Goal: Task Accomplishment & Management: Complete application form

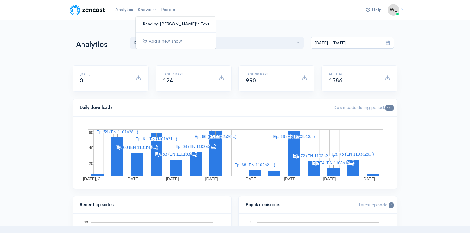
click at [147, 23] on link "Reading [PERSON_NAME]'s Text" at bounding box center [176, 24] width 80 height 10
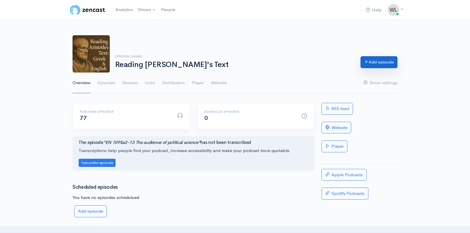
click at [374, 64] on link "Add episode" at bounding box center [379, 62] width 37 height 12
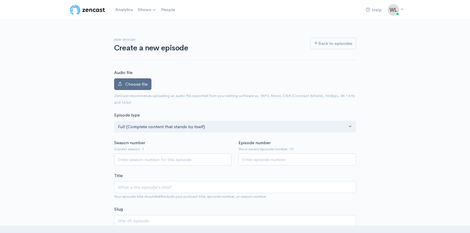
click at [138, 87] on label "Choose file" at bounding box center [132, 84] width 37 height 12
click at [0, 0] on input "Choose file" at bounding box center [0, 0] width 0 height 0
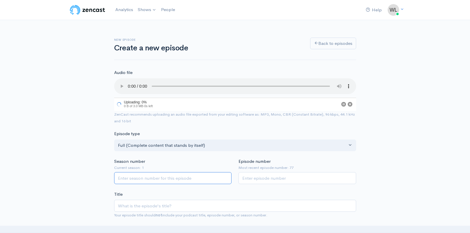
click at [175, 172] on input "Season number" at bounding box center [173, 178] width 118 height 12
type input "1"
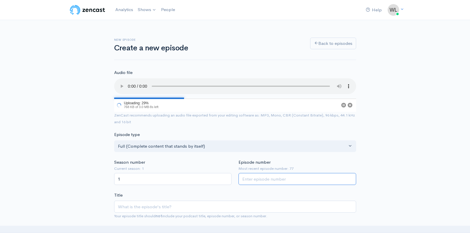
click at [253, 173] on input "Episode number" at bounding box center [298, 179] width 118 height 12
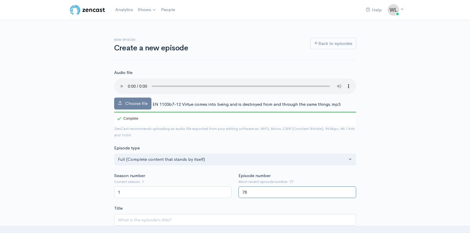
type input "78"
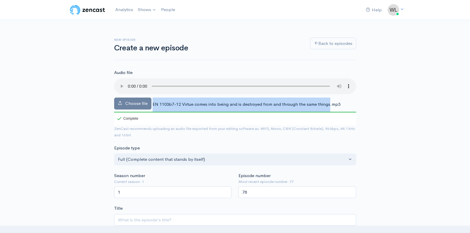
drag, startPoint x: 153, startPoint y: 97, endPoint x: 329, endPoint y: 98, distance: 176.3
click at [329, 101] on span "EN 1103b7-12 Virtue comes into being and is destroyed from and through the same…" at bounding box center [247, 104] width 188 height 6
copy div "EN 1103b7-12 Virtue comes into being and is destroyed from and through the same…"
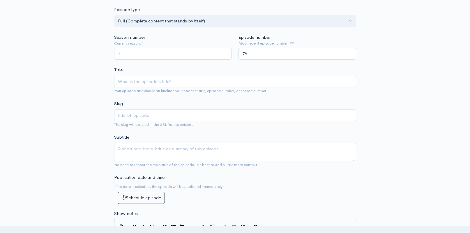
scroll to position [159, 0]
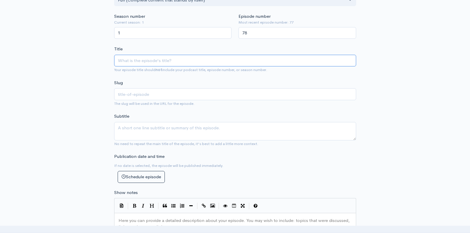
click at [165, 55] on input "Title" at bounding box center [235, 61] width 242 height 12
paste input "EN 1103b7-12 Virtue comes into being and is destroyed from and through the same…"
type input "EN 1103b7-12 Virtue comes into being and is destroyed from and through the same…"
type input "en-1103b7-12-virtue-comes-into-being-and-is-destroyed-from-and-through-the-same…"
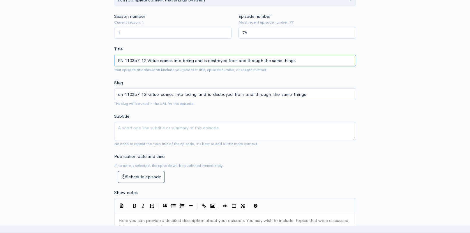
type input "EN 1103b7-12 Virtue comes into being and is destroyed from and through the same…"
click at [177, 123] on textarea "Subtitle" at bounding box center [235, 131] width 242 height 18
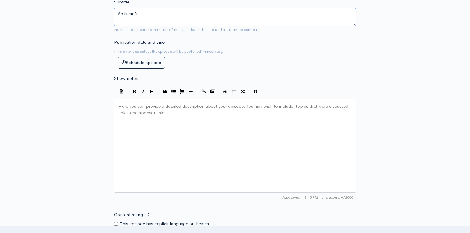
scroll to position [283, 0]
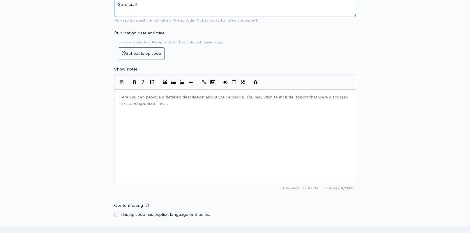
type textarea "So is craft"
click at [179, 143] on div "Here you can provide a detailed description about your episode. You may wish to…" at bounding box center [242, 144] width 250 height 102
click at [155, 128] on div "Here you can provide a detailed description about your episode. You may wish to…" at bounding box center [242, 144] width 250 height 102
paste textarea
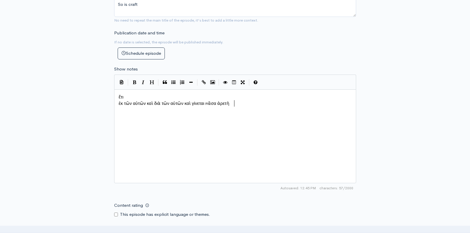
scroll to position [3, 1]
click at [118, 103] on pre "ἐκ τῶν αὐτῶν καὶ διὰ τῶν αὐτῶν καὶ γίνεται πᾶσα ἀρετὴ" at bounding box center [235, 103] width 236 height 7
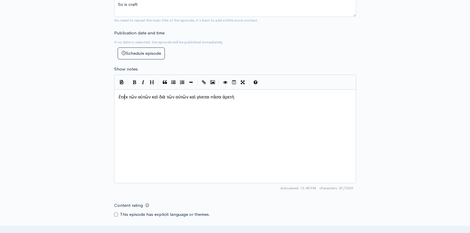
scroll to position [3, 1]
click at [263, 96] on pre "ἔτι ἐκ τῶν αὐτῶν καὶ διὰ τῶν αὐτῶν καὶ γίνεται πᾶσα ἀρετὴ" at bounding box center [235, 97] width 236 height 7
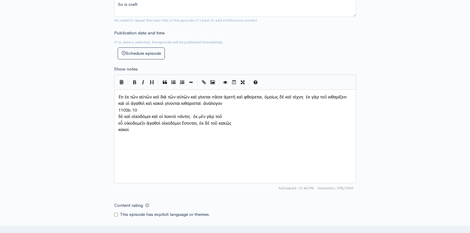
click at [119, 106] on span "καὶ οἱ ἀγαθοὶ καὶ κακοὶ γίνονται κιθαρισταί. ἀνάλογον" at bounding box center [171, 104] width 104 height 6
type textarea "1103b.10"
drag, startPoint x: 144, startPoint y: 107, endPoint x: 110, endPoint y: 107, distance: 34.7
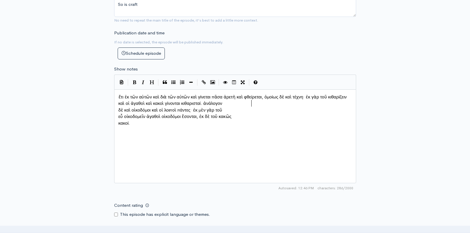
click at [119, 107] on span "δὲ καὶ οἰκοδόμοι καὶ οἱ λοιποὶ πάντες· ἐκ μὲν γὰρ τοῦ" at bounding box center [171, 110] width 104 height 6
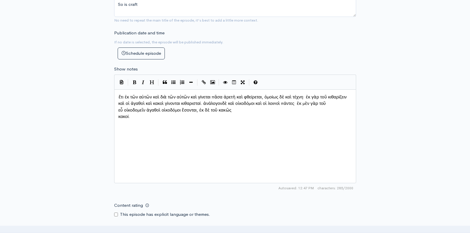
scroll to position [3, 1]
click at [119, 112] on span "εὖ οἰκοδομεῖν ἀγαθοὶ οἰκοδόμοι ἔσονται, ἐκ δὲ τοῦ κακῶς" at bounding box center [175, 110] width 113 height 6
click at [119, 114] on span "κακοί." at bounding box center [125, 117] width 12 height 6
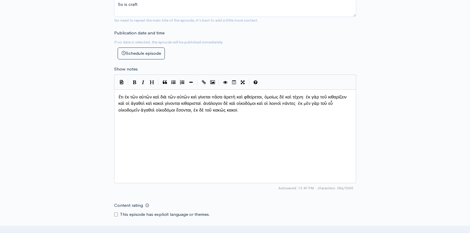
click at [184, 129] on div "x ἔτι ἐκ τῶν αὐτῶν καὶ διὰ τῶν αὐτῶν καὶ γίνεται πᾶσα ἀρετὴ καὶ φθείρεται, ὁμοί…" at bounding box center [242, 144] width 250 height 102
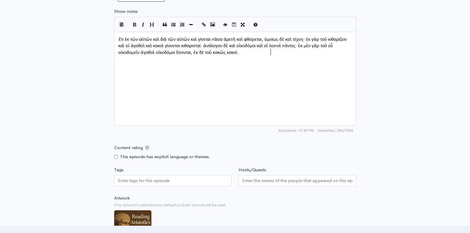
scroll to position [341, 0]
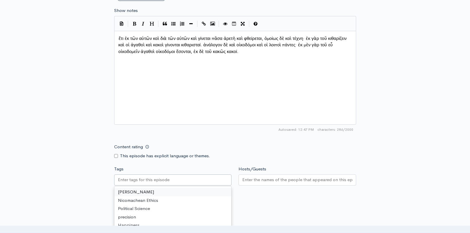
click at [183, 178] on div at bounding box center [173, 180] width 118 height 11
type input "vir"
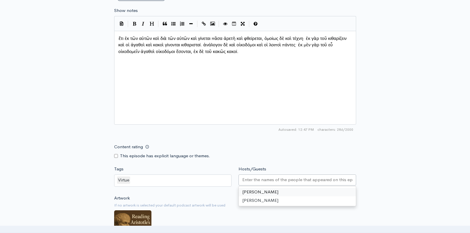
click at [251, 177] on input "Hosts/Guests" at bounding box center [297, 180] width 110 height 7
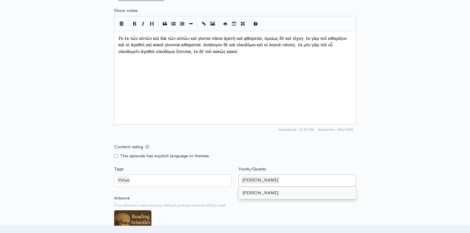
click at [60, 162] on div "New episode Create a new episode Back to episodes Audio file Choose file EN 110…" at bounding box center [235, 0] width 470 height 642
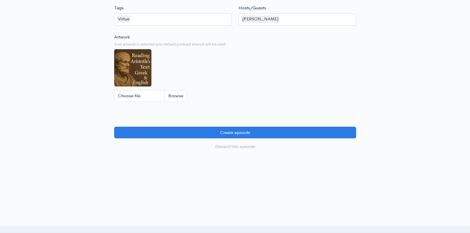
scroll to position [502, 0]
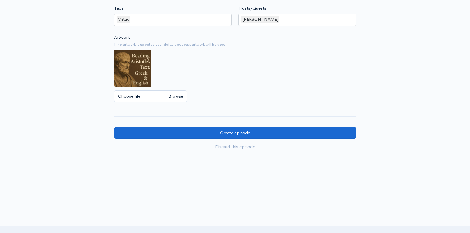
click at [168, 133] on input "Create episode" at bounding box center [235, 133] width 242 height 12
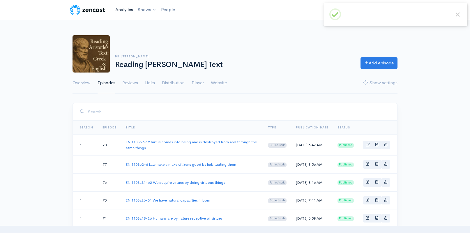
click at [121, 9] on link "Analytics" at bounding box center [124, 9] width 22 height 13
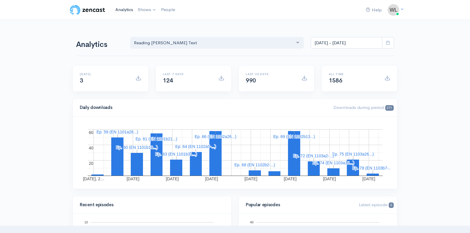
click at [124, 11] on link "Analytics" at bounding box center [124, 9] width 22 height 13
click at [129, 8] on link "Analytics" at bounding box center [124, 9] width 22 height 13
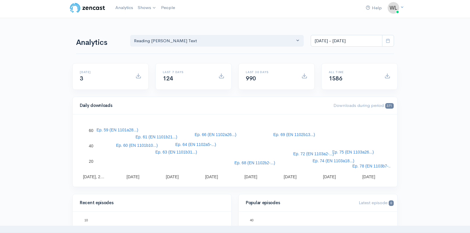
scroll to position [2, 0]
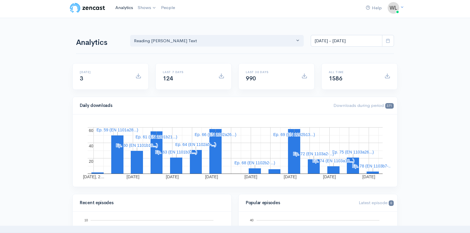
click at [121, 6] on link "Analytics" at bounding box center [124, 7] width 22 height 13
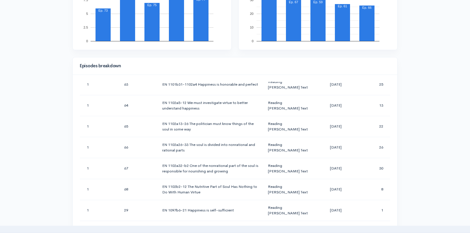
scroll to position [234, 0]
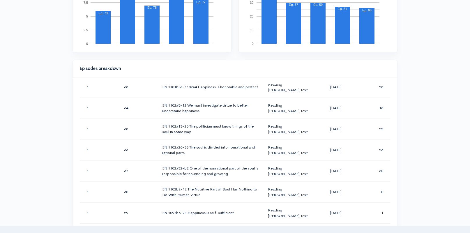
click at [26, 86] on div "Help Notifications View all Your profile Team settings Default team Current Log…" at bounding box center [235, 179] width 470 height 826
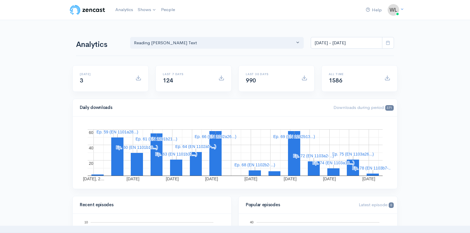
scroll to position [0, 0]
click at [119, 6] on link "Analytics" at bounding box center [124, 9] width 22 height 13
click at [124, 9] on link "Analytics" at bounding box center [124, 9] width 22 height 13
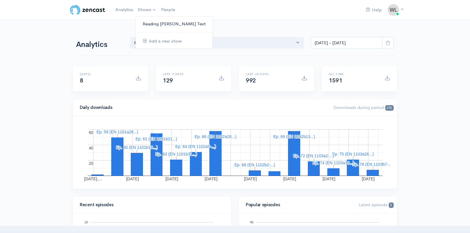
click at [156, 24] on link "Reading [PERSON_NAME]'s Text" at bounding box center [174, 24] width 77 height 10
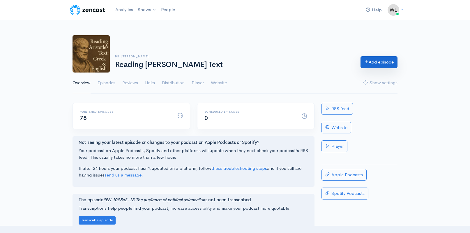
click at [375, 63] on link "Add episode" at bounding box center [379, 62] width 37 height 12
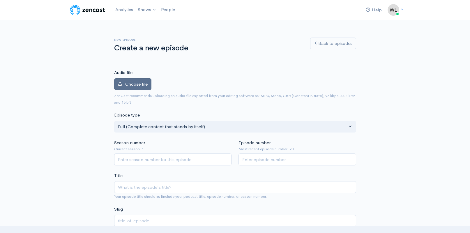
click at [143, 82] on span "Choose file" at bounding box center [136, 84] width 22 height 6
click at [0, 0] on input "Choose file" at bounding box center [0, 0] width 0 height 0
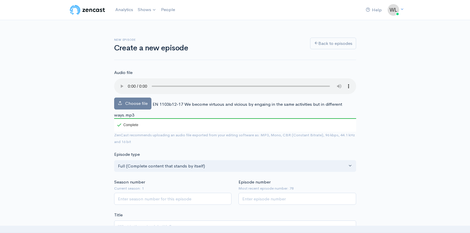
click at [161, 101] on span "EN 1103b12-17 We become virtuous and vicious by engaing in the same activities …" at bounding box center [228, 109] width 228 height 16
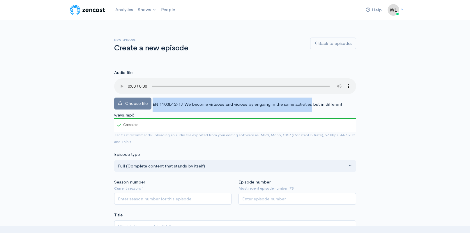
drag, startPoint x: 153, startPoint y: 96, endPoint x: 313, endPoint y: 98, distance: 160.5
click at [313, 101] on span "EN 1103b12-17 We become virtuous and vicious by engaing in the same activities …" at bounding box center [228, 109] width 228 height 16
copy div "EN 1103b12-17 We become virtuous and vicious by engaing in the same activities"
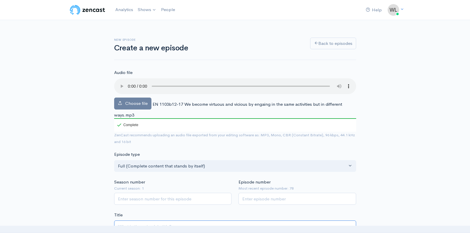
click at [224, 221] on input "Title" at bounding box center [235, 227] width 242 height 12
paste input "EN 1103b12-17 We become virtuous and vicious by engaing in the same activities"
type input "EN 1103b12-17 We become virtuous and vicious by engaing in the same activities"
type input "en-1103b12-17-we-become-virtuous-and-vicious-by-engaing-in-the-same-activities"
type input "EN 1103b12-17 We become virtuous and vicious by engaing in the same activities"
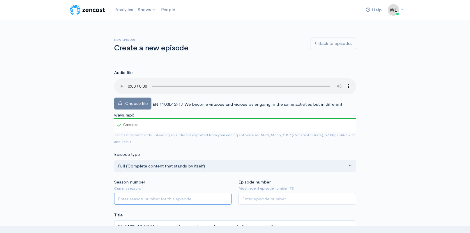
click at [203, 193] on input "Season number" at bounding box center [173, 199] width 118 height 12
type input "1"
click at [291, 195] on input "Episode number" at bounding box center [298, 199] width 118 height 12
type input "79"
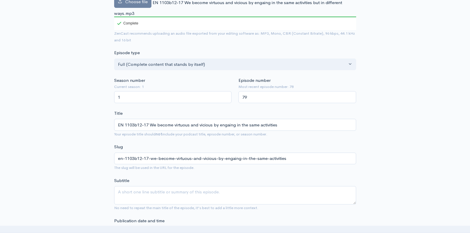
scroll to position [107, 0]
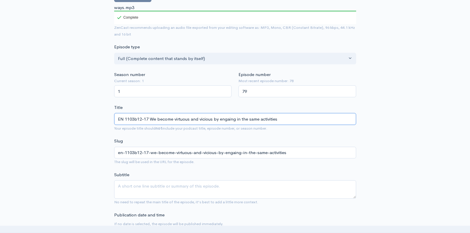
click at [231, 113] on input "EN 1103b12-17 We become virtuous and vicious by engaing in the same activities" at bounding box center [235, 119] width 242 height 12
type input "EN 1103b12-17 We become virtuous and vicious by engaging in the same activities"
type input "en-1103b12-17-we-become-virtuous-and-vicious-by-engaging-in-the-same-activities"
type input "EN 1103b12-17 We become virtuous and vicious by engaging in the same activities"
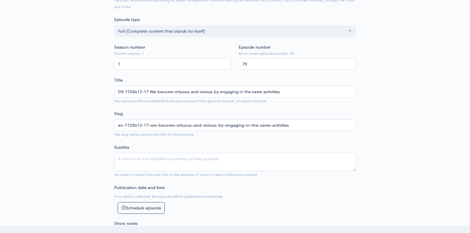
scroll to position [159, 0]
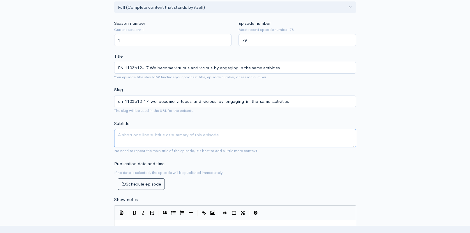
click at [227, 132] on textarea "Subtitle" at bounding box center [235, 138] width 242 height 18
type textarea "w"
type textarea "W"
type textarea "O"
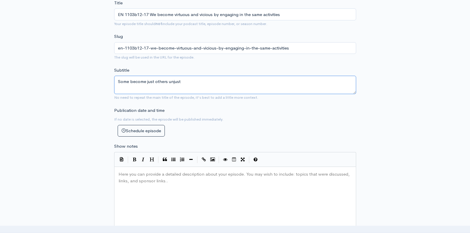
scroll to position [258, 0]
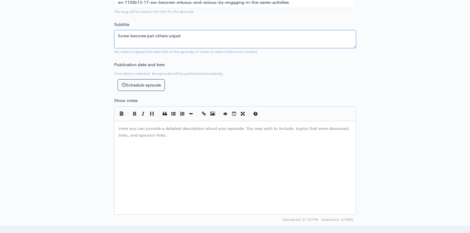
type textarea "Some become just others unjust"
click at [199, 150] on div "Here you can provide a detailed description about your episode. You may wish to…" at bounding box center [242, 175] width 250 height 102
click at [187, 154] on div "Here you can provide a detailed description about your episode. You may wish to…" at bounding box center [242, 175] width 250 height 102
paste textarea
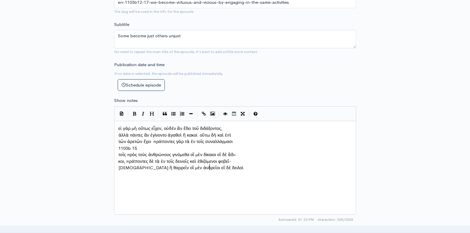
click at [119, 133] on span "ἀλλὰ πάντες ἂν ἐγίνοντο ἀγαθοὶ ἢ κακοί. οὕτω δὴ καὶ ἐπὶ" at bounding box center [175, 135] width 113 height 6
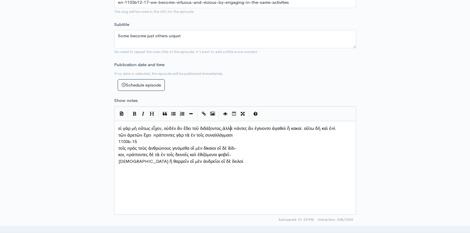
scroll to position [3, 1]
type textarea "1103b.15"
drag, startPoint x: 133, startPoint y: 139, endPoint x: 114, endPoint y: 139, distance: 18.9
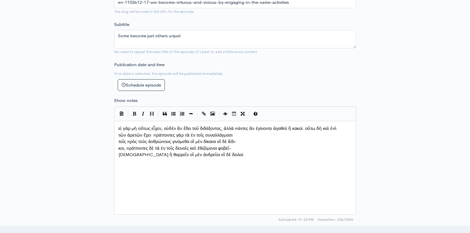
click at [119, 139] on span "τοῖς πρὸς τοὺς ἀνθρώπους γινόμεθα οἳ μὲν δίκαιοι οἳ δὲ ἄδι-" at bounding box center [178, 142] width 118 height 6
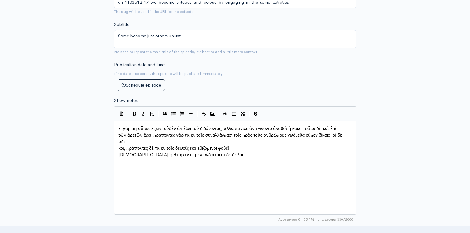
scroll to position [3, 1]
click at [118, 145] on pre "κοι, πράττοντες δὲ τὰ ἐν τοῖς δεινοῖς καὶ ἐθιζόμενοι φοβεῖ-" at bounding box center [235, 148] width 236 height 7
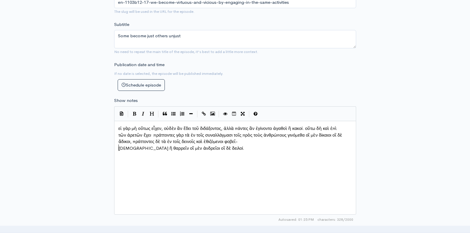
click at [119, 147] on span "σθαι ἢ θαρρεῖν οἳ μὲν ἀνδρεῖοι οἳ δὲ δειλοί." at bounding box center [182, 148] width 126 height 6
click at [147, 159] on div "x εἰ γὰρ μὴ οὕτως εἶχεν, οὐδὲν ἂν ἔδει τοῦ διδάξοντος, ἀλλὰ πάντες ἂν ἐγίνοντο …" at bounding box center [242, 175] width 250 height 102
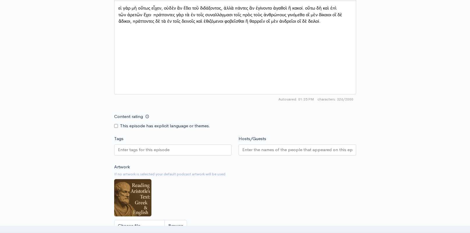
scroll to position [409, 0]
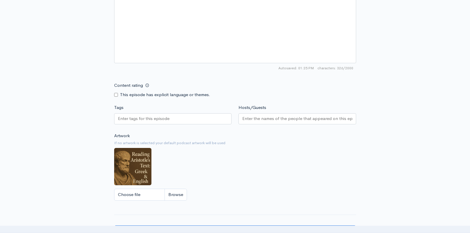
click at [143, 119] on input "Tags" at bounding box center [144, 118] width 52 height 7
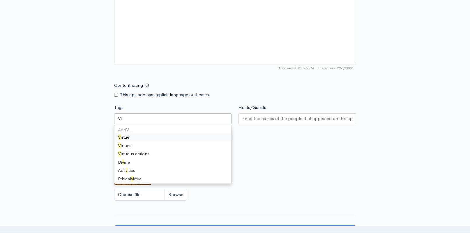
type input "Vir"
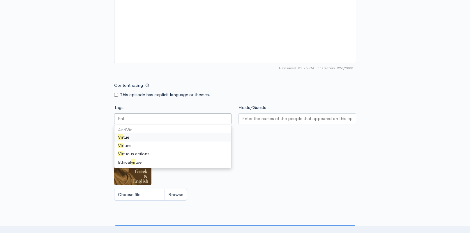
scroll to position [444, 0]
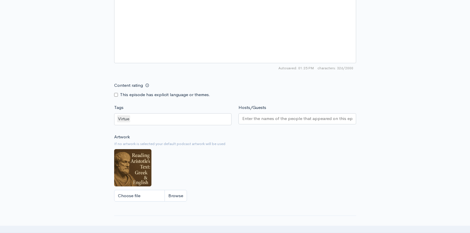
click at [270, 150] on div "Artwork If no artwork is selected your default podcast artwork will be used Cho…" at bounding box center [235, 170] width 242 height 72
click at [157, 115] on div "Virtue" at bounding box center [173, 119] width 118 height 12
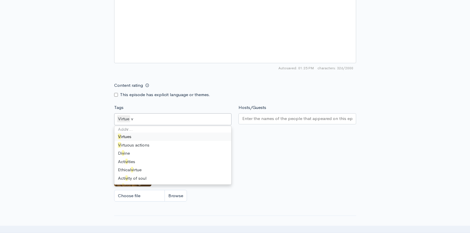
type input "vi"
click at [319, 173] on div "Artwork If no artwork is selected your default podcast artwork will be used Cho…" at bounding box center [235, 170] width 242 height 72
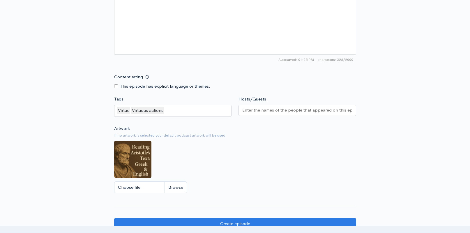
scroll to position [426, 0]
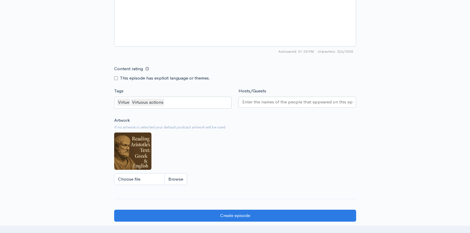
click at [262, 104] on div at bounding box center [298, 102] width 118 height 11
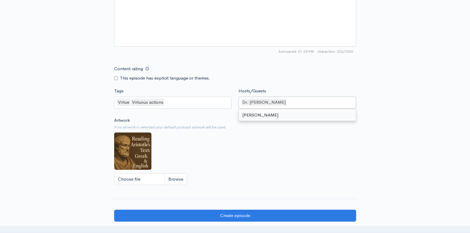
click at [260, 161] on div "Artwork If no artwork is selected your default podcast artwork will be used Cho…" at bounding box center [235, 153] width 242 height 72
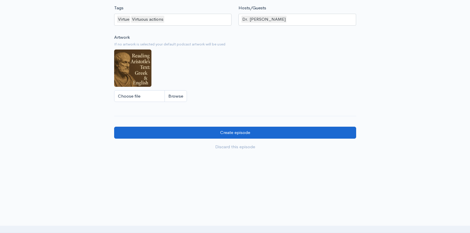
scroll to position [509, 0]
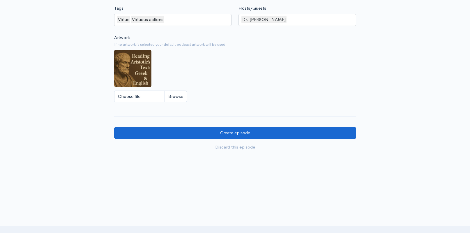
click at [227, 128] on input "Create episode" at bounding box center [235, 133] width 242 height 12
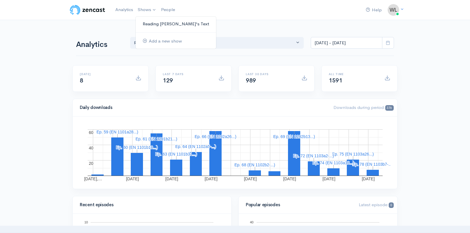
click at [149, 22] on link "Reading [PERSON_NAME]'s Text" at bounding box center [176, 24] width 80 height 10
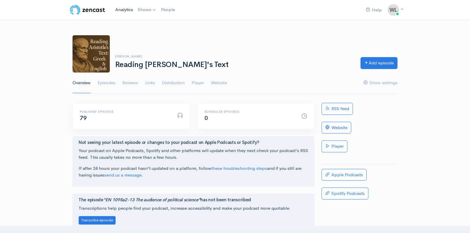
click at [124, 9] on link "Analytics" at bounding box center [124, 9] width 22 height 13
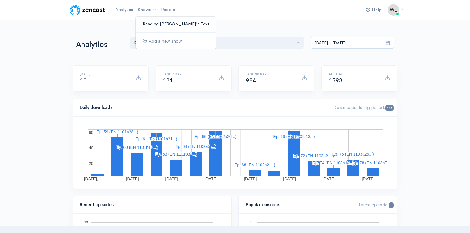
click at [153, 22] on link "Reading [PERSON_NAME]'s Text" at bounding box center [176, 24] width 80 height 10
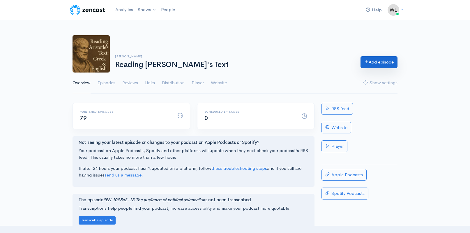
click at [379, 65] on link "Add episode" at bounding box center [379, 62] width 37 height 12
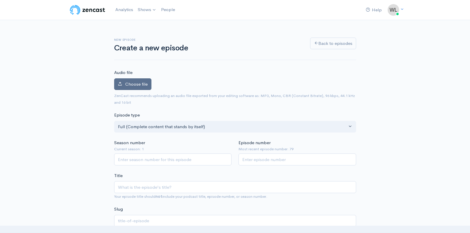
click at [138, 82] on span "Choose file" at bounding box center [136, 84] width 22 height 6
click at [0, 0] on input "Choose file" at bounding box center [0, 0] width 0 height 0
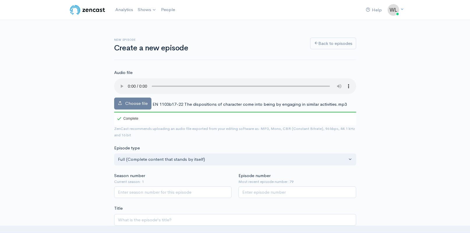
click at [120, 82] on audio at bounding box center [235, 86] width 242 height 16
click at [154, 101] on span "EN 1103b17-22 The dispositions of character come into being by engaging in simi…" at bounding box center [250, 104] width 194 height 6
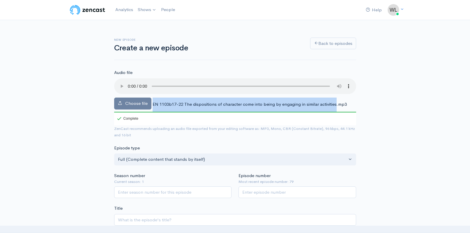
drag, startPoint x: 153, startPoint y: 97, endPoint x: 336, endPoint y: 99, distance: 183.5
click at [336, 101] on span "EN 1103b17-22 The dispositions of character come into being by engaging in simi…" at bounding box center [250, 104] width 194 height 6
copy div "EN 1103b17-22 The dispositions of character come into being by engaging in simi…"
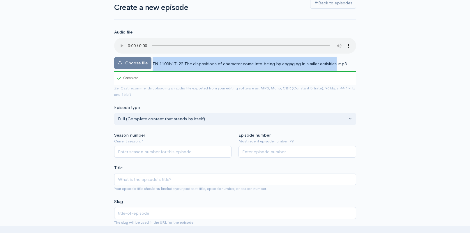
scroll to position [42, 0]
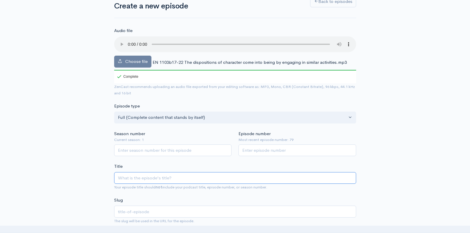
click at [172, 172] on input "Title" at bounding box center [235, 178] width 242 height 12
paste input "EN 1103b17-22 The dispositions of character come into being by engaging in simi…"
type input "EN 1103b17-22 The dispositions of character come into being by engaging in simi…"
type input "en-1103b17-22-the-dispositions-of-character-come-into-being-by-engaging-in-simi…"
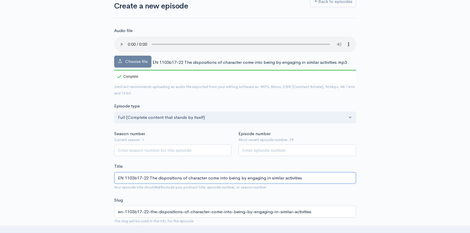
type input "EN 1103b17-22 The dispositions of character come into being by engaging in simi…"
click at [175, 145] on input "Season number" at bounding box center [173, 150] width 118 height 12
type input "1"
click at [273, 144] on input "Episode number" at bounding box center [298, 150] width 118 height 12
type input "80"
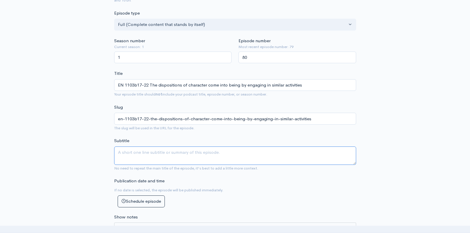
click at [132, 147] on textarea "Subtitle" at bounding box center [235, 156] width 242 height 18
drag, startPoint x: 232, startPoint y: 154, endPoint x: 230, endPoint y: 156, distance: 3.5
click at [232, 154] on textarea "By doing the same things some become temperate, others intemperate." at bounding box center [235, 156] width 242 height 18
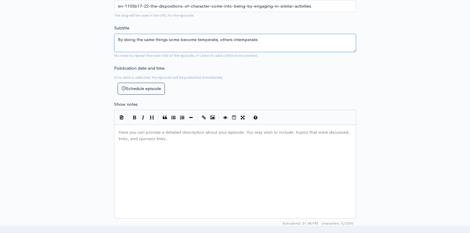
type textarea "By doing the same things some become temperate, others intemperate."
click at [176, 154] on div "Here you can provide a detailed description about your episode. You may wish to…" at bounding box center [242, 179] width 250 height 102
click at [207, 168] on div "Here you can provide a detailed description about your episode. You may wish to…" at bounding box center [242, 179] width 250 height 102
paste textarea
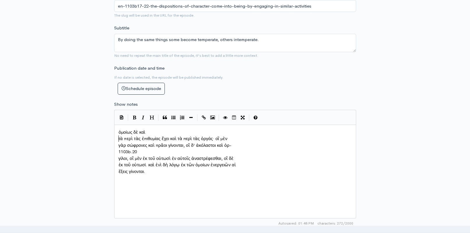
click at [119, 137] on span "τὰ περὶ τὰς ἐπιθυμίας ἔχει καὶ τὰ περὶ τὰς ὀργάς· οἳ μὲν" at bounding box center [173, 139] width 109 height 6
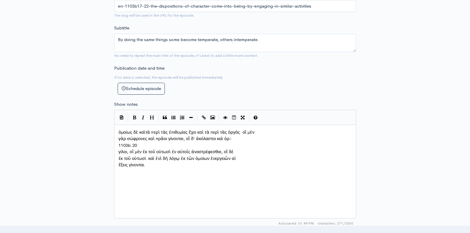
scroll to position [3, 1]
click at [118, 138] on pre "γὰρ σώφρονες καὶ πρᾶοι γίνονται, οἳ δ' ἀκόλαστοι καὶ ὀρ-" at bounding box center [235, 138] width 236 height 7
type textarea "1103b.20"
drag, startPoint x: 143, startPoint y: 142, endPoint x: 107, endPoint y: 142, distance: 36.1
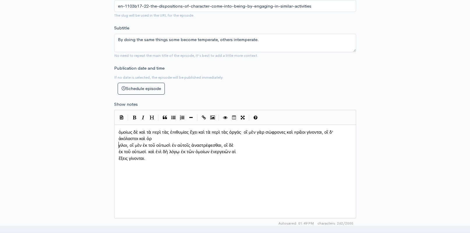
click at [119, 143] on span "γίλοι, οἳ μὲν ἐκ τοῦ οὑτωσὶ ἐν αὐτοῖς ἀναστρέφεσθαι, οἳ δὲ" at bounding box center [178, 145] width 118 height 6
click at [119, 144] on span "ἐκ τοῦ οὑτωσί. καὶ ἑνὶ δὴ λόγῳ ἐκ τῶν ὁμοίων ἐνεργειῶν αἱ" at bounding box center [177, 145] width 117 height 6
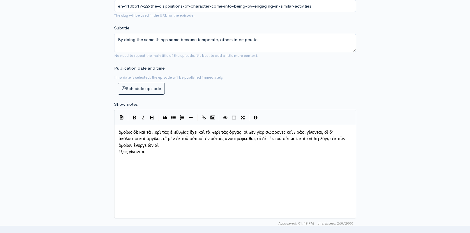
scroll to position [3, 1]
click at [116, 148] on div "x ὁμοίως δὲ καὶ τὰ περὶ τὰς ἐπιθυμίας ἔχει καὶ τὰ περὶ τὰς ὀργάς· οἳ μὲν γὰρ σώ…" at bounding box center [235, 172] width 242 height 94
click at [117, 149] on pre "ἕξεις γίνονται." at bounding box center [235, 152] width 236 height 7
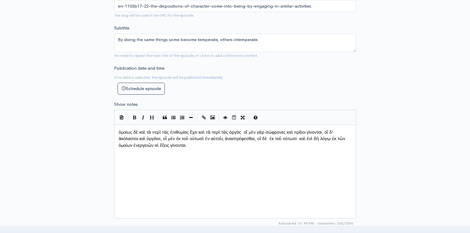
click at [206, 153] on div "x ὁμοίως δὲ καὶ τὰ περὶ τὰς ἐπιθυμίας ἔχει καὶ τὰ περὶ τὰς ὀργάς· οἳ μὲν γὰρ σώ…" at bounding box center [242, 179] width 250 height 102
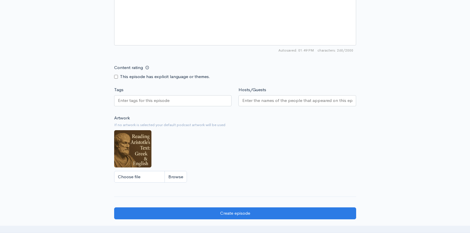
scroll to position [475, 0]
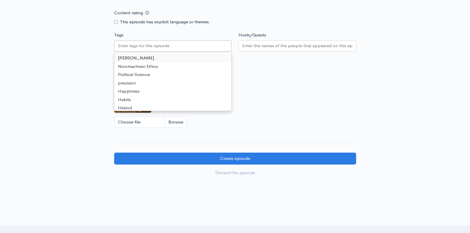
click at [162, 44] on input "Tags" at bounding box center [144, 46] width 52 height 7
click at [152, 45] on input "Tags" at bounding box center [144, 46] width 52 height 7
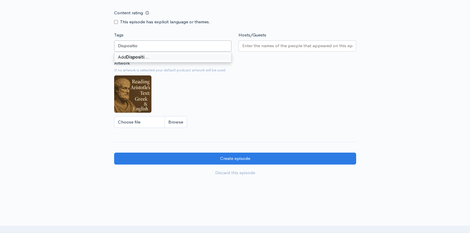
type input "Disposition"
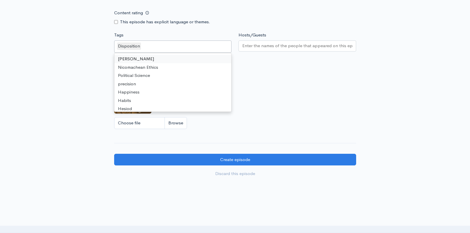
click at [255, 46] on input "Hosts/Guests" at bounding box center [297, 46] width 110 height 7
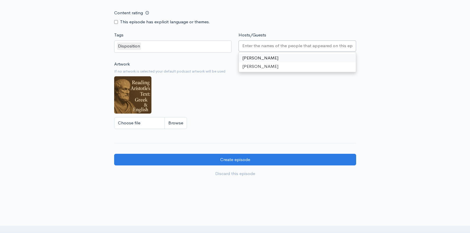
drag, startPoint x: 255, startPoint y: 55, endPoint x: 251, endPoint y: 60, distance: 6.2
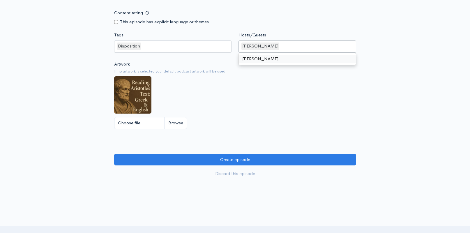
click at [239, 94] on div "Artwork If no artwork is selected your default podcast artwork will be used Cho…" at bounding box center [235, 97] width 242 height 72
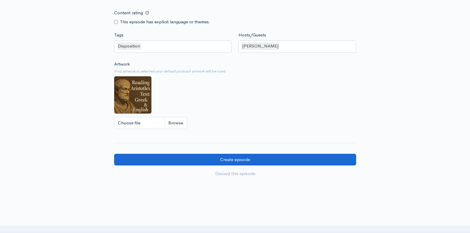
click at [217, 157] on input "Create episode" at bounding box center [235, 160] width 242 height 12
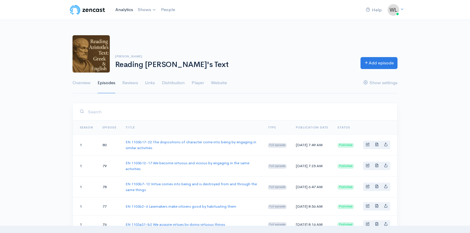
click at [122, 9] on link "Analytics" at bounding box center [124, 9] width 22 height 13
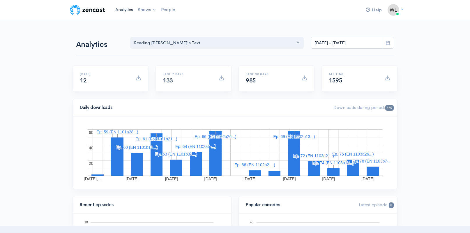
click at [121, 10] on link "Analytics" at bounding box center [124, 9] width 22 height 13
click at [111, 36] on div "Analytics Reading Aristotle's Text Reading Aristotle's Text Aug 18, 2025 - Aug …" at bounding box center [235, 42] width 325 height 14
